Goal: Task Accomplishment & Management: Use online tool/utility

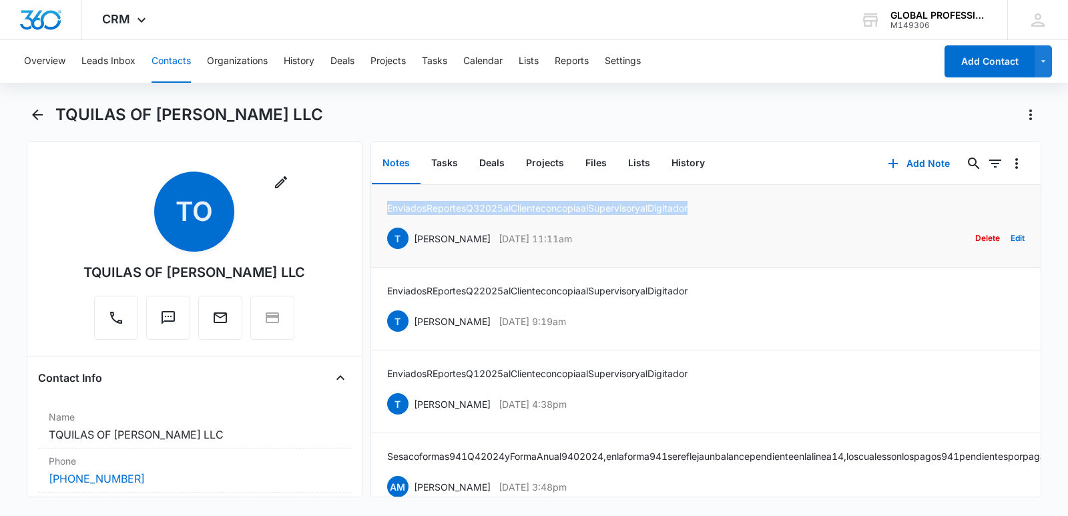
drag, startPoint x: 726, startPoint y: 211, endPoint x: 374, endPoint y: 193, distance: 352.9
click at [374, 193] on li "Enviados Reportes Q3 2025 al Cliente con copia al Supervisor y al Digitador [PE…" at bounding box center [705, 226] width 669 height 83
copy p "Enviados Reportes Q3 2025 al Cliente con copia al Supervisor y al Digitador"
click at [169, 60] on button "Contacts" at bounding box center [171, 61] width 39 height 43
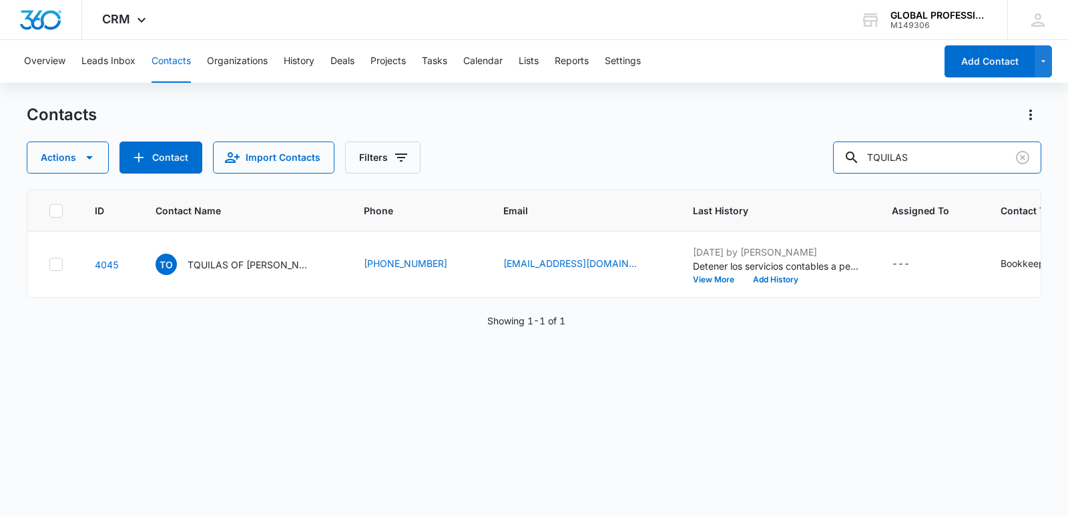
drag, startPoint x: 974, startPoint y: 170, endPoint x: 501, endPoint y: 110, distance: 476.3
click at [523, 123] on div "Contacts Actions Contact Import Contacts Filters TQUILAS" at bounding box center [534, 138] width 1015 height 69
type input "cmg"
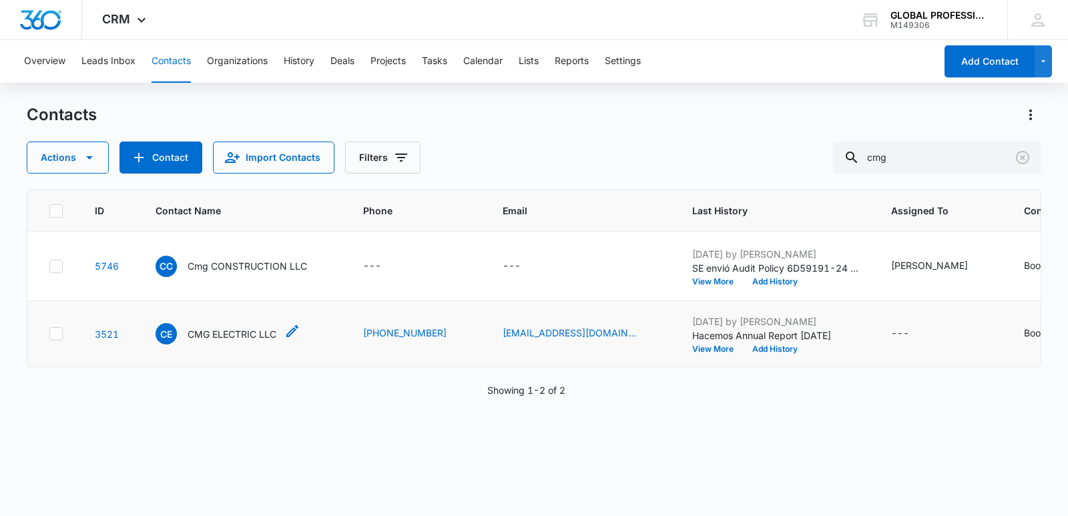
click at [228, 341] on p "CMG ELECTRIC LLC" at bounding box center [232, 334] width 89 height 14
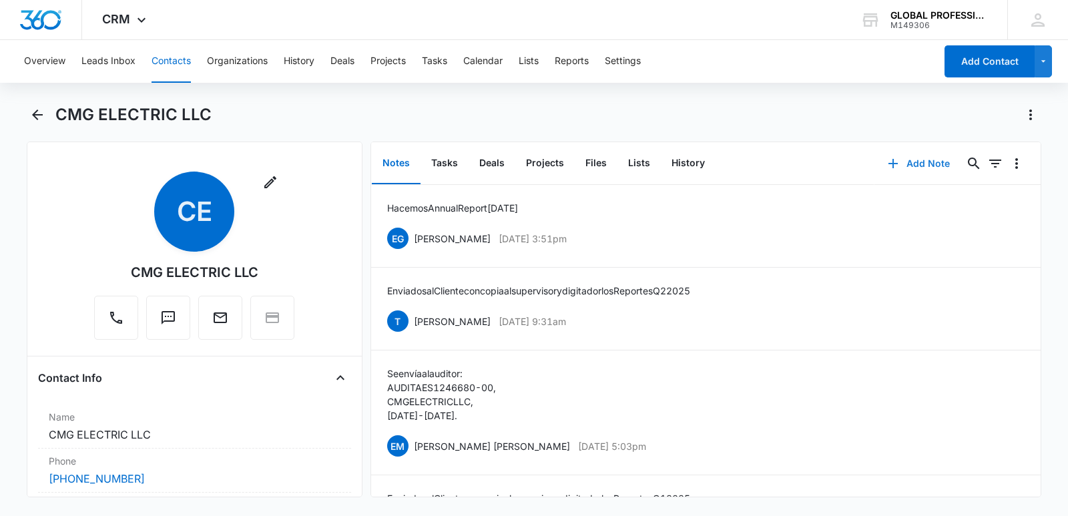
click at [906, 164] on button "Add Note" at bounding box center [918, 164] width 89 height 32
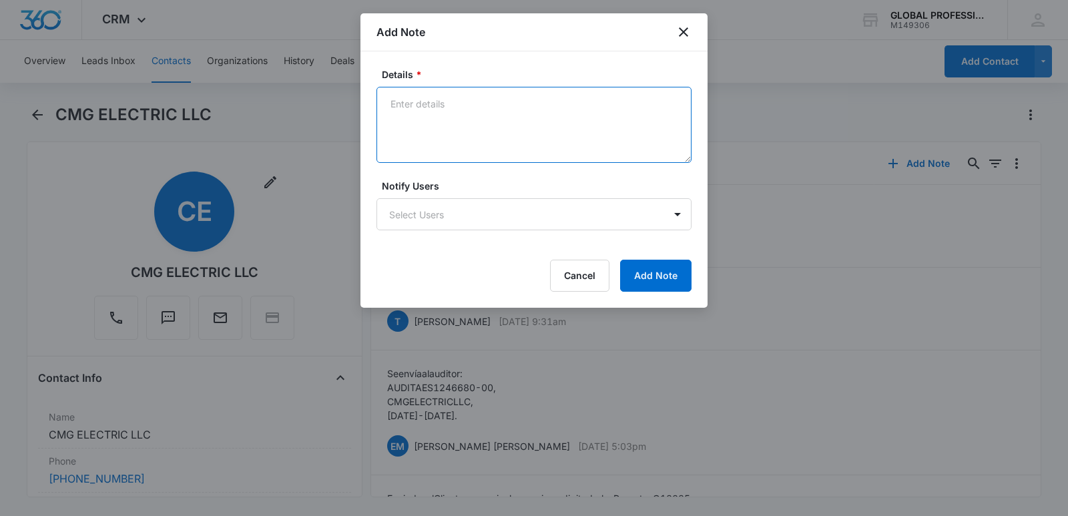
drag, startPoint x: 422, startPoint y: 121, endPoint x: 421, endPoint y: 89, distance: 32.0
click at [423, 101] on textarea "Details *" at bounding box center [533, 125] width 315 height 76
paste textarea "Enviados Reportes Q3 2025 al Cliente con copia al Supervisor y al Digitador"
type textarea "Enviados Reportes Q3 2025 al Cliente con copia al Supervisor y al Digitador"
click at [403, 218] on body "CRM Apps Reputation Websites Forms CRM Email Ads Intelligence Brand Settings AI…" at bounding box center [534, 258] width 1068 height 516
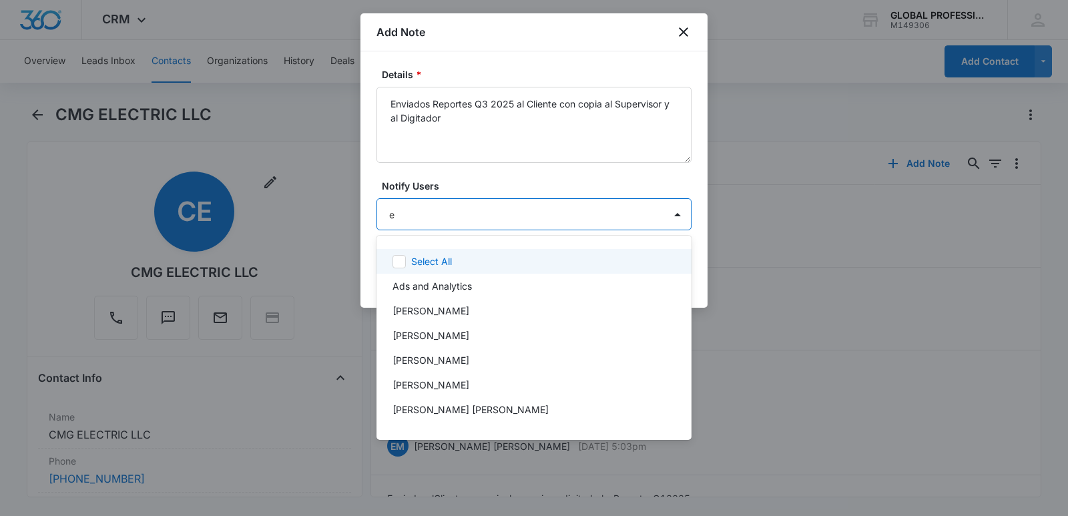
type input "en"
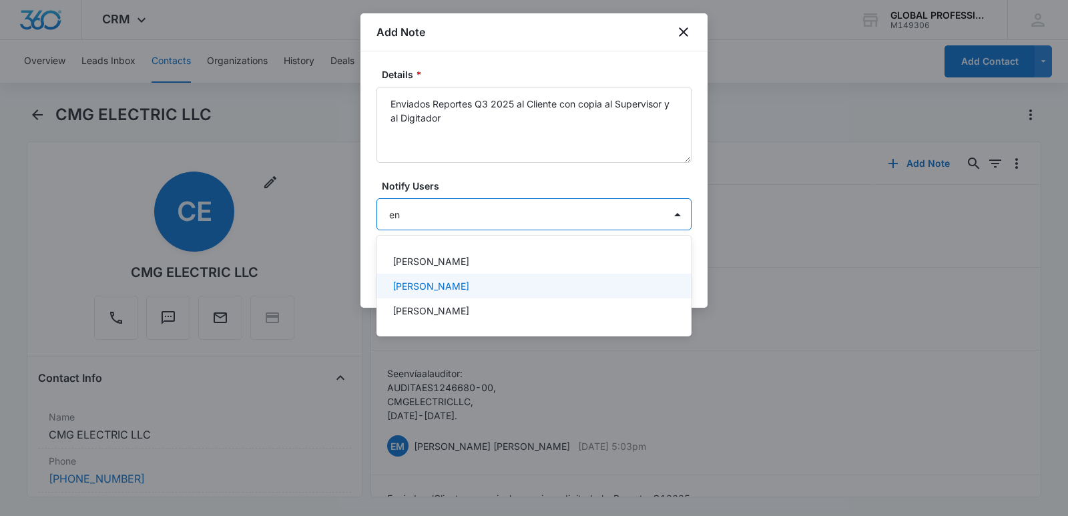
click at [425, 288] on p "Enrique Garcia" at bounding box center [430, 286] width 77 height 14
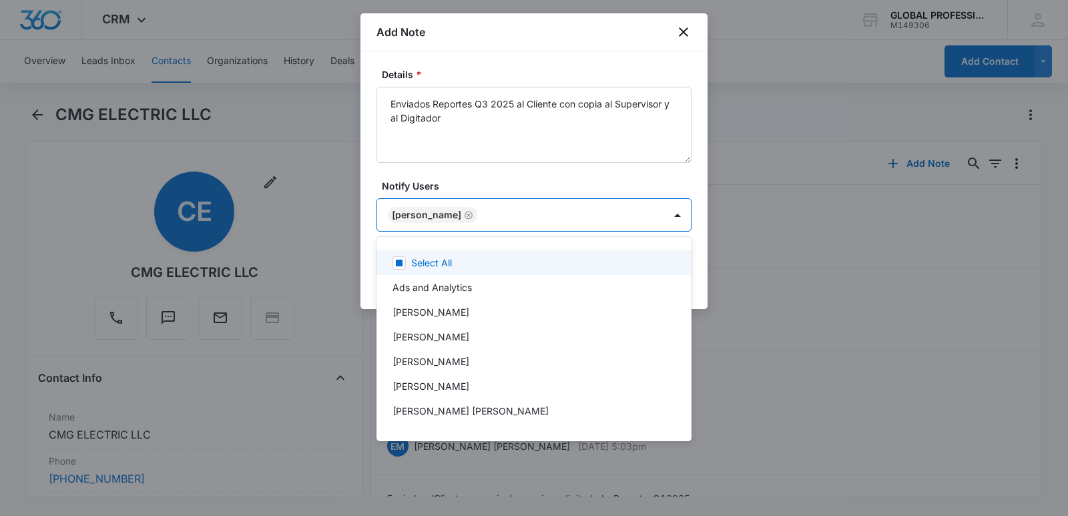
click at [546, 174] on div at bounding box center [534, 258] width 1068 height 516
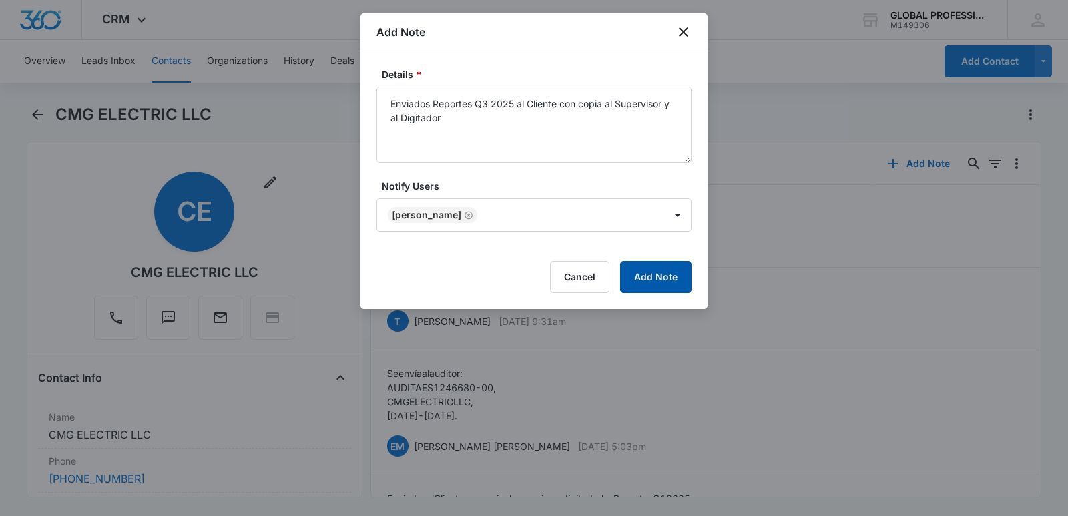
click at [654, 275] on button "Add Note" at bounding box center [655, 277] width 71 height 32
